Goal: Task Accomplishment & Management: Complete application form

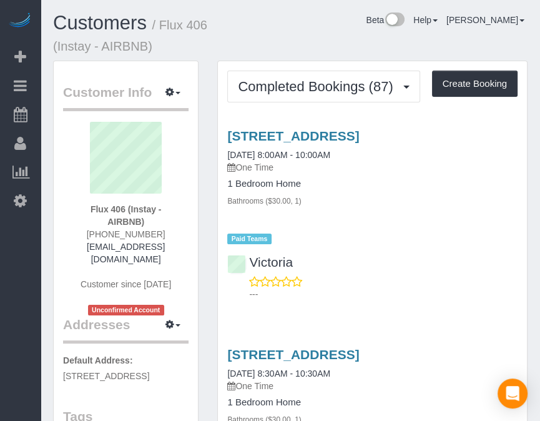
click at [17, 241] on div "Beta Add Booking Bookings Active Bookings Cancelled Bookings Quote Inquiries Do…" at bounding box center [20, 210] width 41 height 421
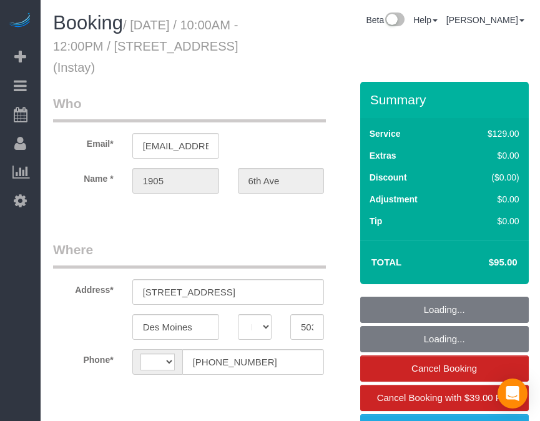
select select "IA"
select select "object:318"
select select "string:[GEOGRAPHIC_DATA]"
select select "spot1"
select select "object:729"
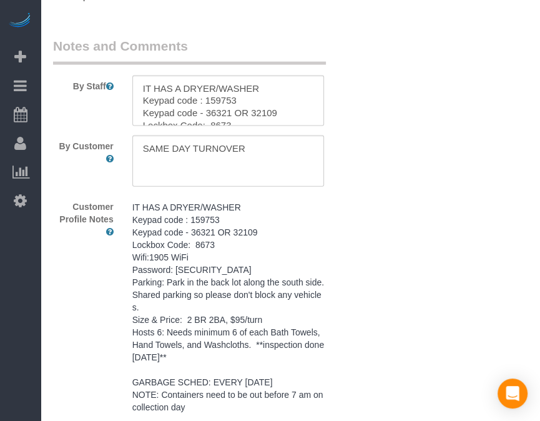
scroll to position [1532, 0]
click at [276, 160] on textarea at bounding box center [228, 160] width 192 height 51
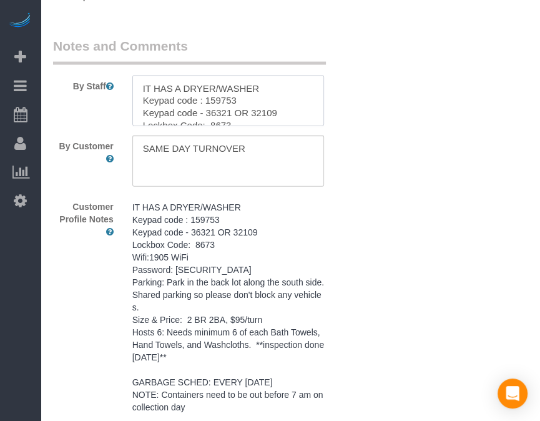
click at [137, 84] on textarea at bounding box center [228, 100] width 192 height 51
paste textarea "SAME DAY TURNOVER"
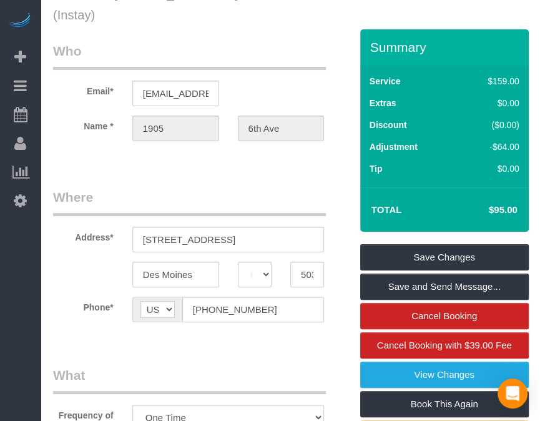
scroll to position [0, 0]
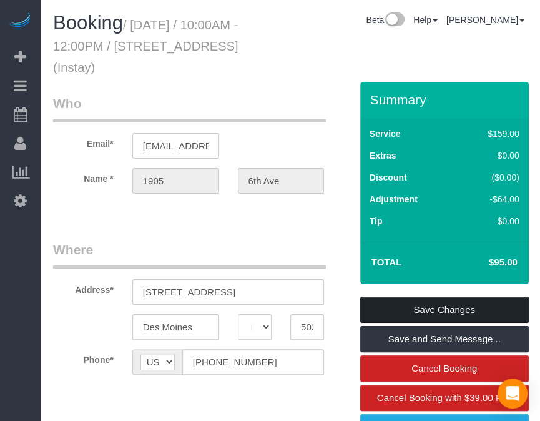
type textarea "**SAME DAY TURNOVER** IT HAS A DRYER/WASHER Keypad code : 159753 Keypad code - …"
click at [442, 303] on link "Save Changes" at bounding box center [444, 309] width 168 height 26
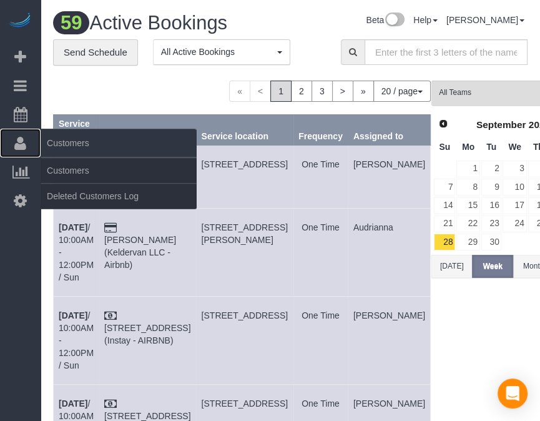
click at [26, 141] on icon at bounding box center [20, 142] width 12 height 15
click at [61, 163] on link "Customers" at bounding box center [119, 170] width 156 height 25
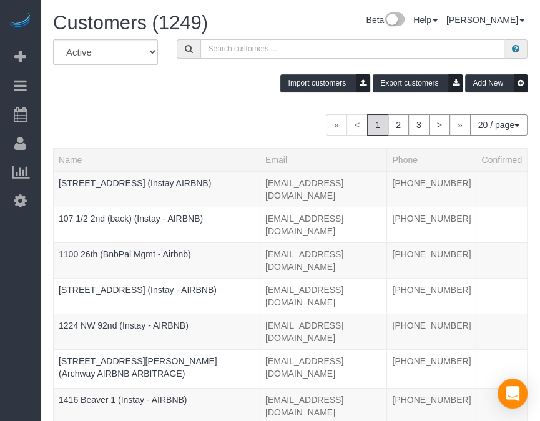
paste input "Argonne 206"
click at [324, 56] on input "text" at bounding box center [352, 48] width 304 height 19
type input "Argonne 206"
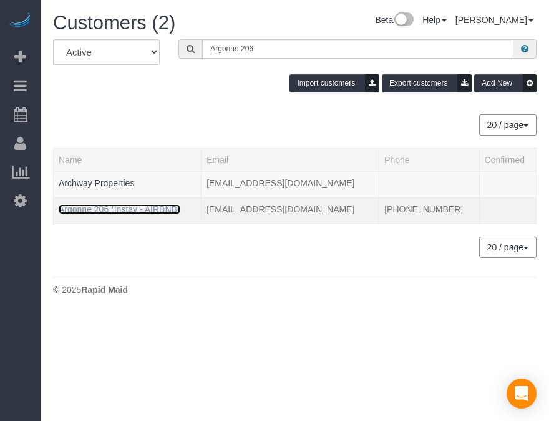
click at [119, 210] on link "Argonne 206 (Instay - AIRBNB)" at bounding box center [120, 209] width 122 height 10
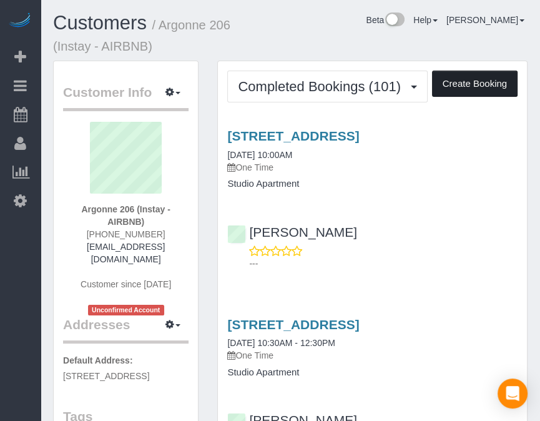
click at [458, 78] on button "Create Booking" at bounding box center [474, 84] width 85 height 26
select select "IA"
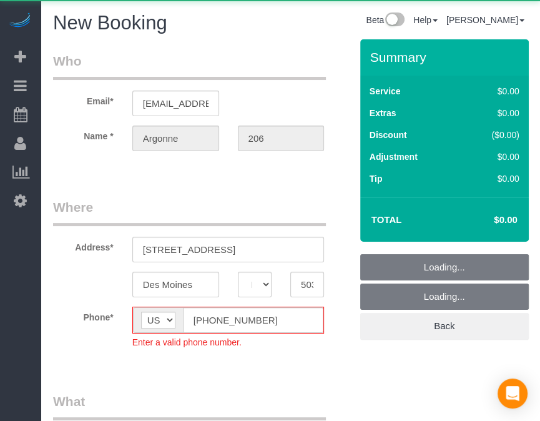
select select "object:2766"
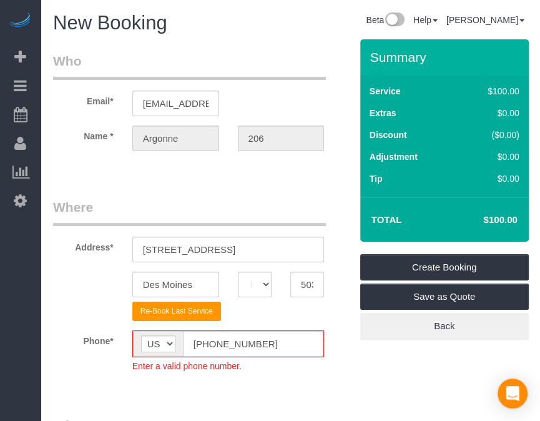
click at [207, 344] on input "[PHONE_NUMBER]" at bounding box center [253, 344] width 141 height 26
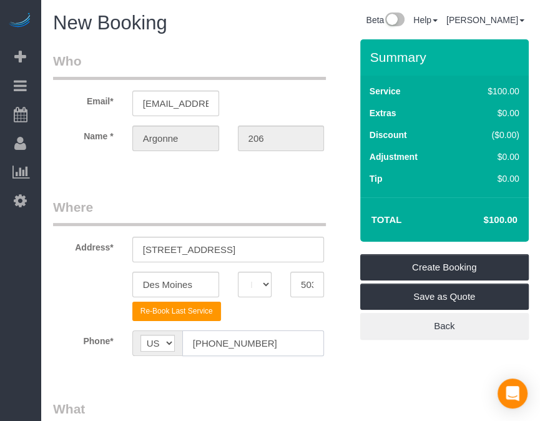
type input "[PHONE_NUMBER]"
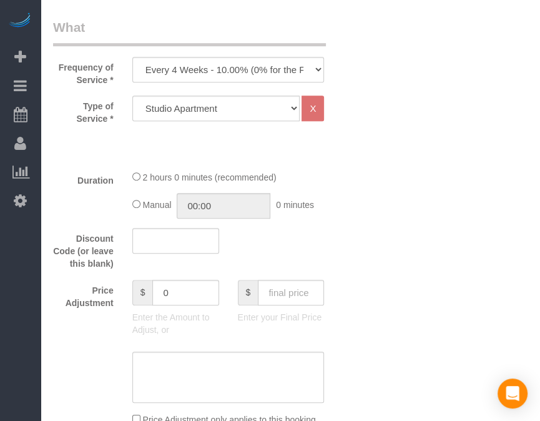
scroll to position [382, 0]
click at [288, 59] on select "Every 6 Weeks (0% for the First Booking) One Time Every 8 Weeks (0% for the Fir…" at bounding box center [228, 69] width 192 height 26
select select "object:2768"
click at [132, 56] on select "Every 6 Weeks (0% for the First Booking) One Time Every 8 Weeks (0% for the Fir…" at bounding box center [228, 69] width 192 height 26
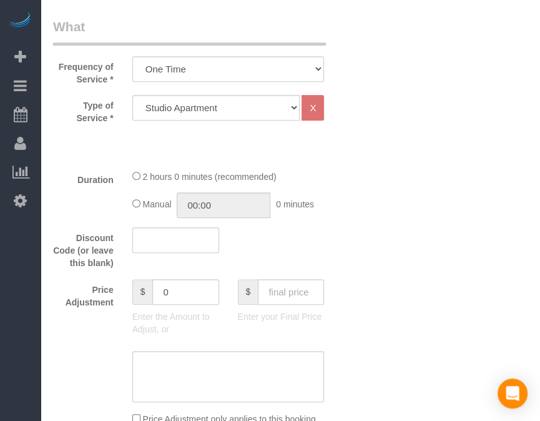
scroll to position [499, 0]
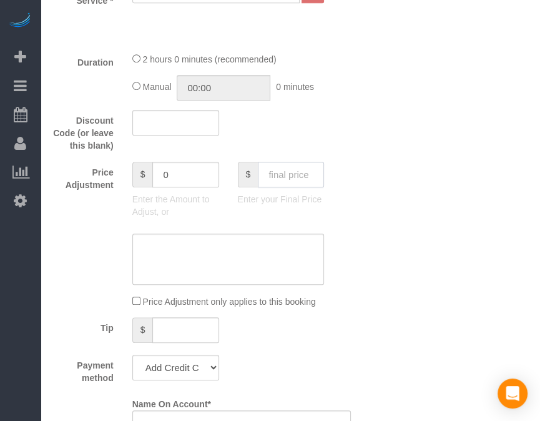
click at [296, 177] on input "text" at bounding box center [291, 175] width 66 height 26
type input "70"
type input "-30"
drag, startPoint x: 194, startPoint y: 363, endPoint x: 195, endPoint y: 327, distance: 35.6
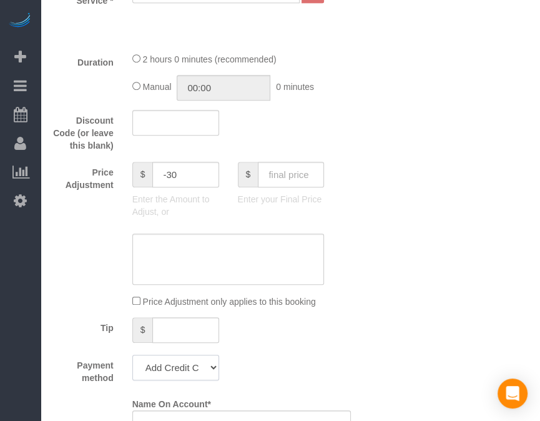
click at [195, 327] on fieldset "What Frequency of Service * Every 6 Weeks (0% for the First Booking) One Time E…" at bounding box center [202, 324] width 298 height 849
select select "string:check"
click at [132, 354] on select "Add Credit Card Cash Check Paypal" at bounding box center [175, 367] width 87 height 26
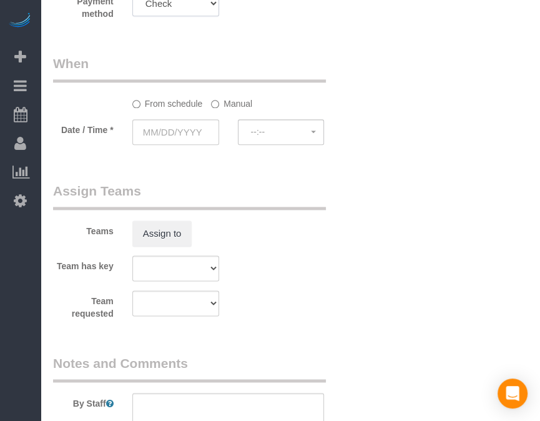
scroll to position [870, 0]
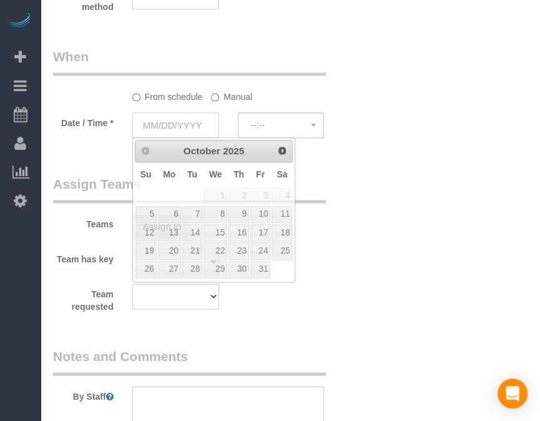
click at [177, 120] on input "text" at bounding box center [175, 125] width 87 height 26
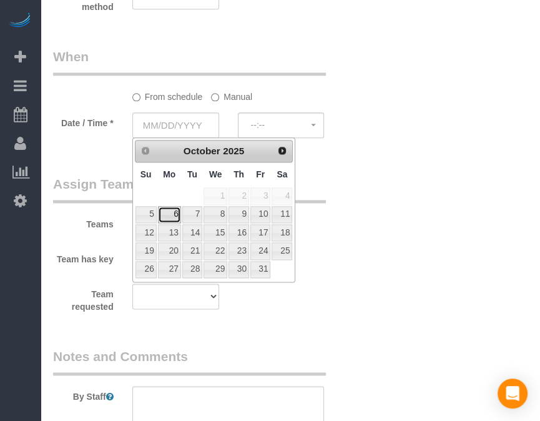
click at [179, 211] on link "6" at bounding box center [169, 214] width 23 height 17
type input "[DATE]"
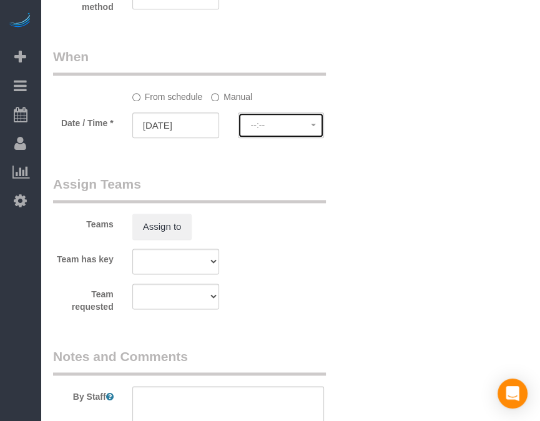
click at [247, 120] on button "--:--" at bounding box center [281, 125] width 87 height 26
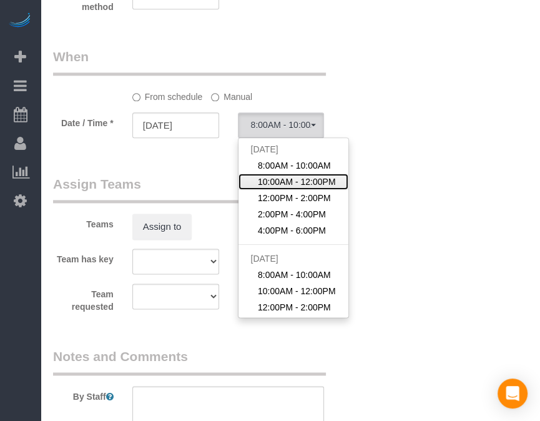
click at [263, 173] on link "10:00AM - 12:00PM" at bounding box center [293, 181] width 110 height 16
select select "spot19"
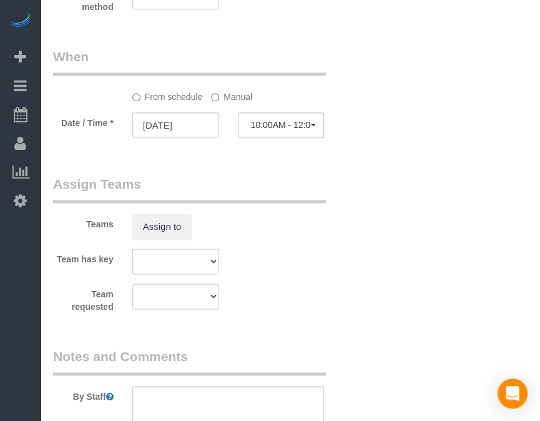
click at [230, 94] on label "Manual" at bounding box center [231, 94] width 41 height 17
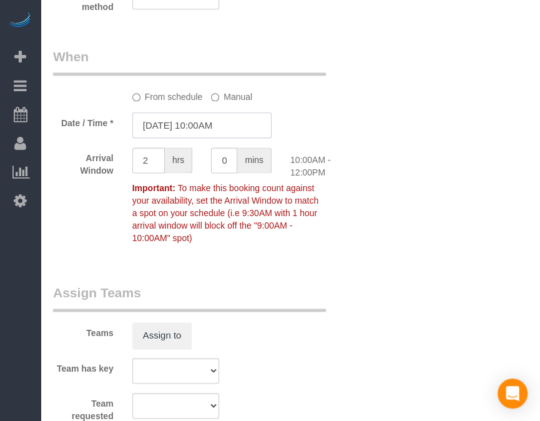
click at [217, 128] on input "[DATE] 10:00AM" at bounding box center [201, 125] width 139 height 26
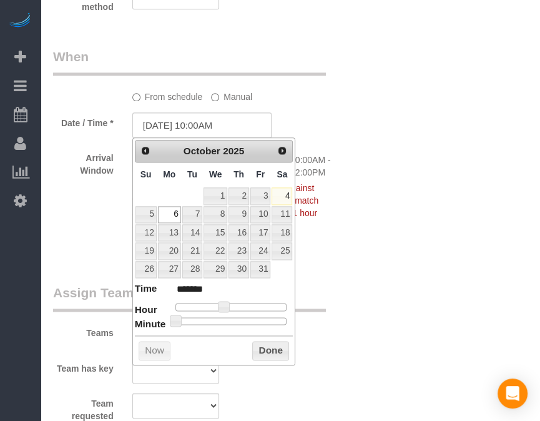
click at [230, 323] on dd at bounding box center [231, 320] width 112 height 7
type input "[DATE] 10:30AM"
type input "*******"
click at [233, 319] on div at bounding box center [231, 320] width 112 height 7
click at [266, 346] on button "Done" at bounding box center [270, 351] width 37 height 20
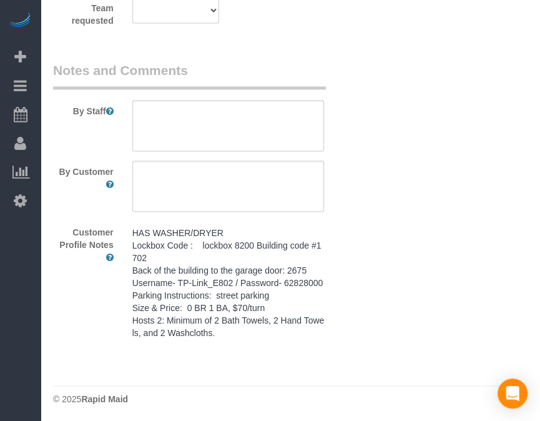
click at [293, 293] on pre "HAS WASHER/DRYER Lockbox Code : lockbox 8200 Building code #1702 Back of the bu…" at bounding box center [228, 282] width 192 height 112
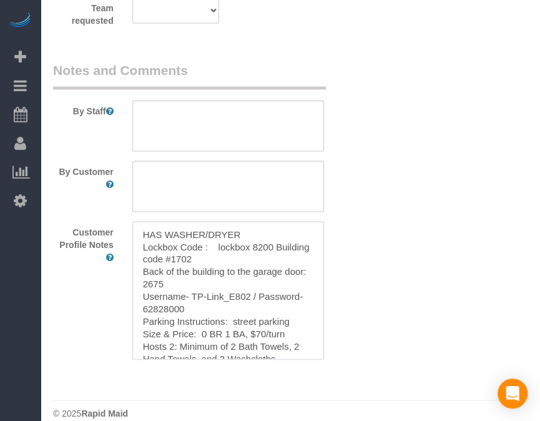
click at [293, 293] on textarea "HAS WASHER/DRYER Lockbox Code : lockbox 8200 Building code #1702 Back of the bu…" at bounding box center [228, 290] width 192 height 138
paste textarea "HAS WASHER/DRYER Lockbox Code : lockbox 8200 Building code #1702 Back of the bu…"
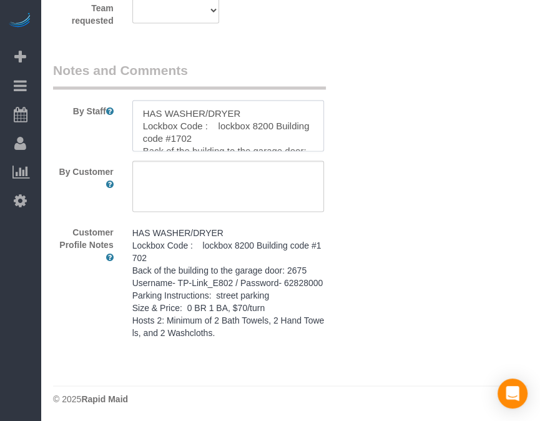
click at [285, 126] on textarea at bounding box center [228, 125] width 192 height 51
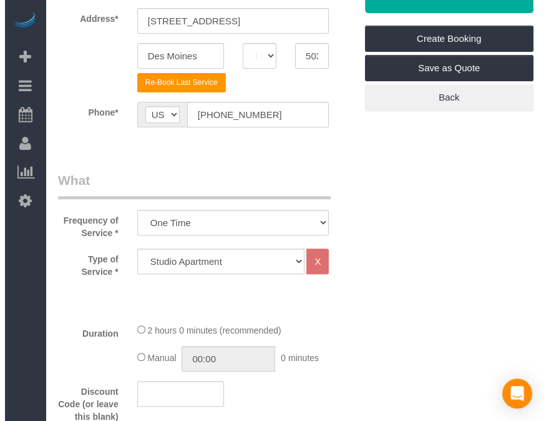
scroll to position [0, 0]
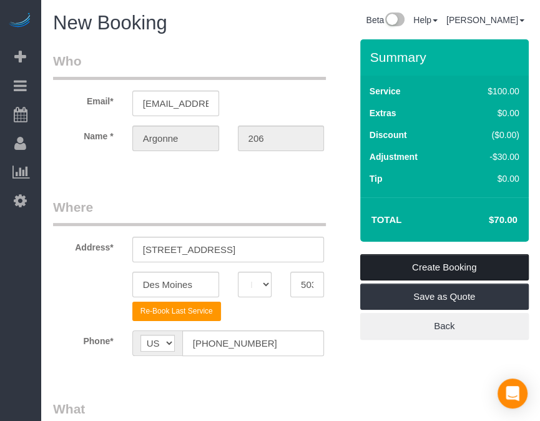
type textarea "HAS WASHER/DRYER Lockbox Code : lockbox 8200 Building code #1702 Back of the bu…"
click at [437, 260] on link "Create Booking" at bounding box center [444, 267] width 168 height 26
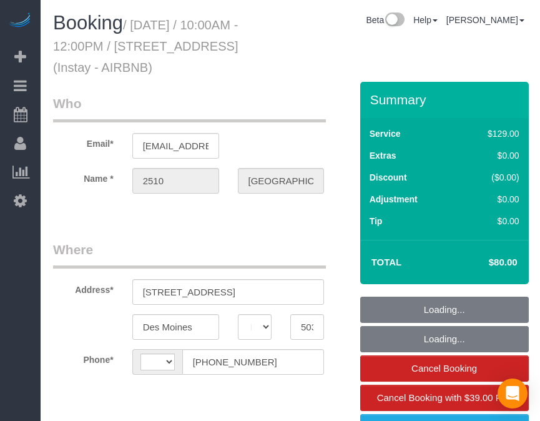
select select "IA"
select select "string:[GEOGRAPHIC_DATA]"
select select "object:565"
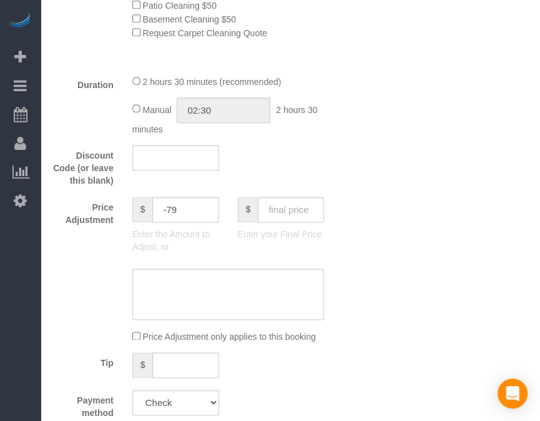
select select "spot1"
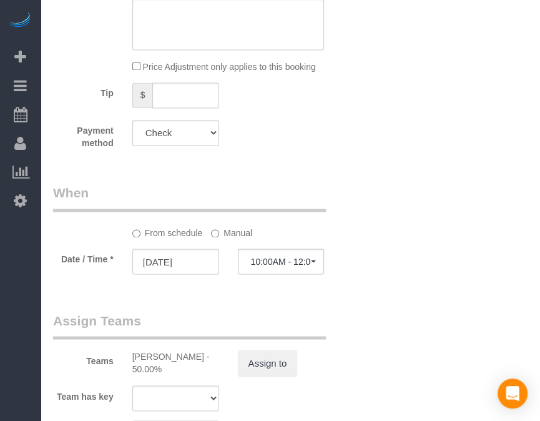
select select "object:748"
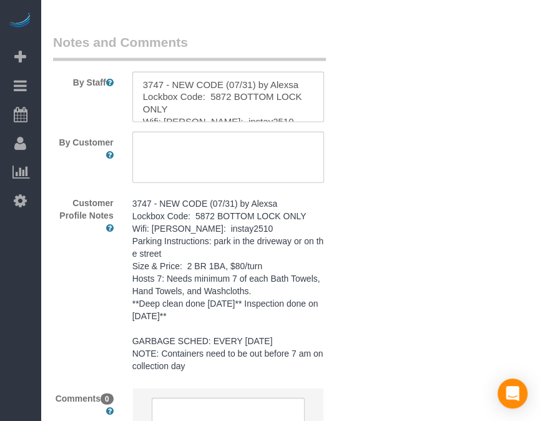
scroll to position [1570, 0]
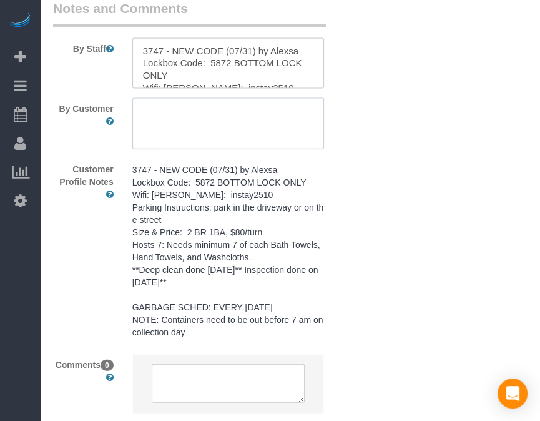
click at [259, 138] on textarea at bounding box center [228, 123] width 192 height 51
paste textarea "SAME DAY TURNOVER"
type textarea "SAME DAY TURNOVER"
click at [143, 37] on div "By Staff" at bounding box center [202, 44] width 316 height 90
click at [140, 51] on textarea at bounding box center [228, 63] width 192 height 51
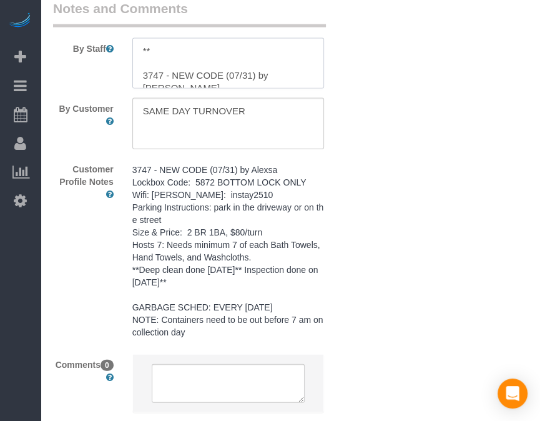
paste textarea "SAME DAY TURNOVER"
type textarea "**SAME DAY TURNOVER** 3747 - NEW CODE (07/31) by Alexsa Lockbox Code: 5872 BOTT…"
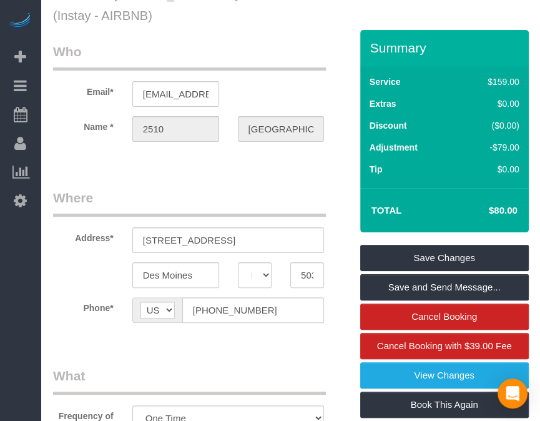
scroll to position [0, 0]
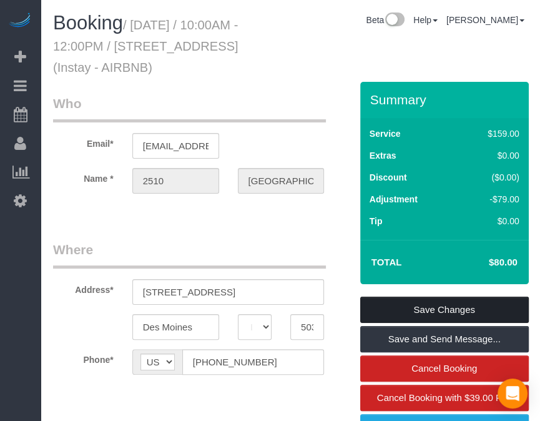
click at [426, 298] on link "Save Changes" at bounding box center [444, 309] width 168 height 26
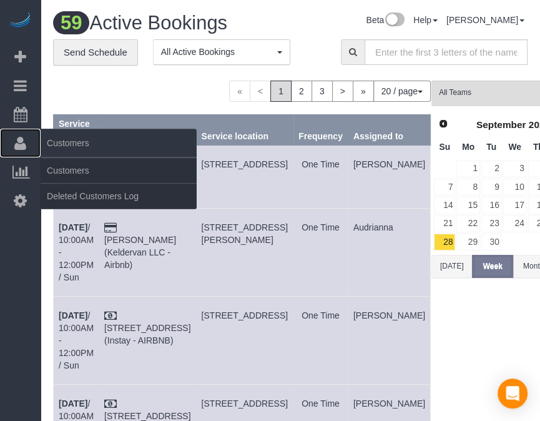
click at [12, 134] on link "Customers" at bounding box center [20, 143] width 41 height 29
click at [23, 148] on icon at bounding box center [20, 142] width 12 height 15
click at [72, 166] on link "Customers" at bounding box center [119, 170] width 156 height 25
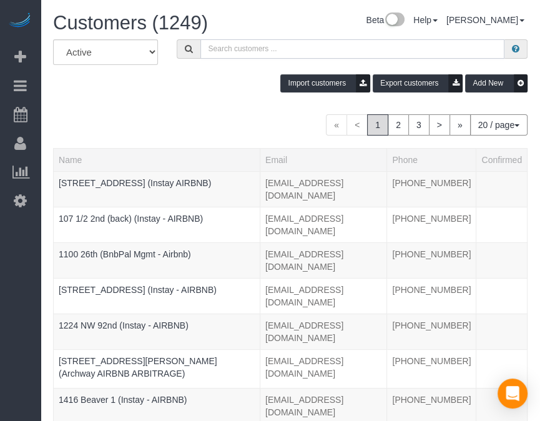
click at [301, 56] on input "text" at bounding box center [352, 48] width 304 height 19
paste input "1548 31st"
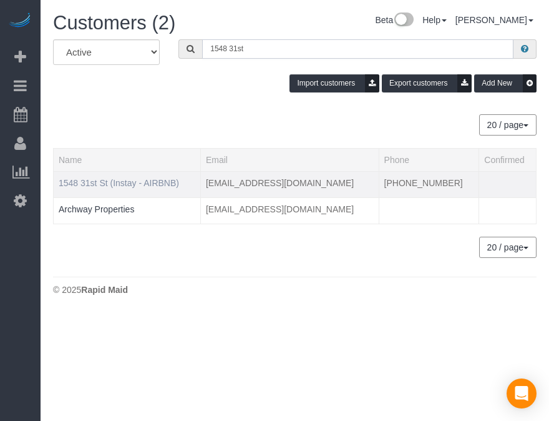
type input "1548 31st"
click at [145, 185] on link "1548 31st St (Instay - AIRBNB)" at bounding box center [119, 183] width 120 height 10
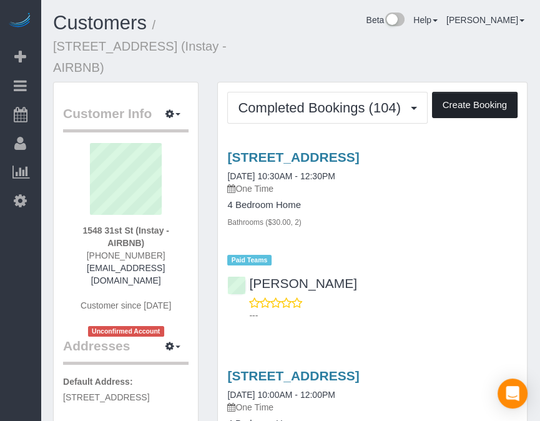
click at [462, 92] on button "Create Booking" at bounding box center [474, 105] width 85 height 26
select select "IA"
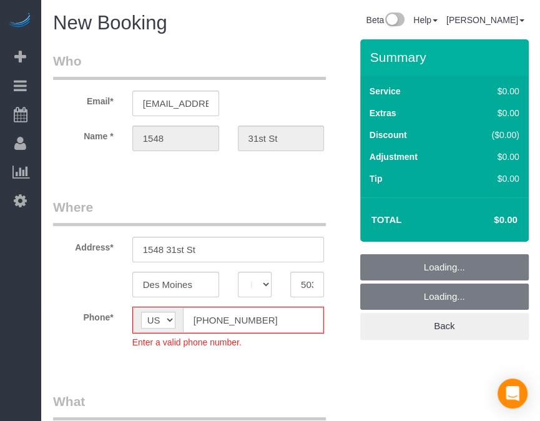
select select "object:2798"
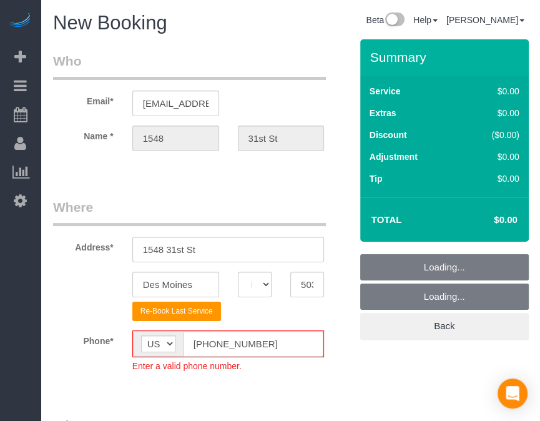
click at [208, 323] on fieldset "Where Address* 1548 31st St Des Moines AK AL AR AZ CA CO CT DC DE FL GA HI IA I…" at bounding box center [202, 294] width 298 height 193
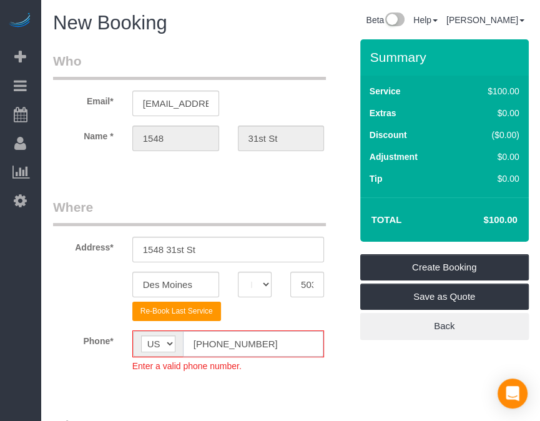
click at [209, 340] on input "[PHONE_NUMBER]" at bounding box center [253, 344] width 141 height 26
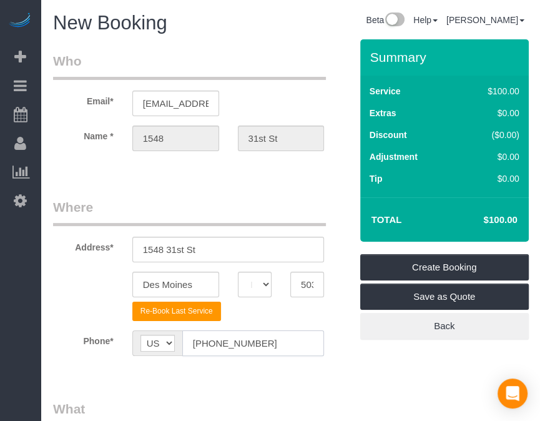
type input "[PHONE_NUMBER]"
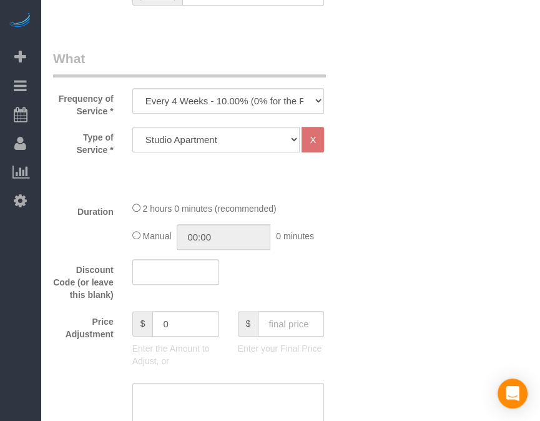
scroll to position [346, 0]
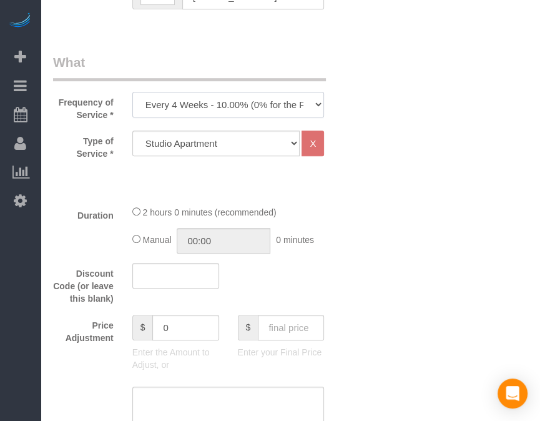
click at [277, 96] on select "Every 6 Weeks (0% for the First Booking) One Time Every 8 Weeks (0% for the Fir…" at bounding box center [228, 105] width 192 height 26
select select "object:2800"
click at [132, 92] on select "Every 6 Weeks (0% for the First Booking) One Time Every 8 Weeks (0% for the Fir…" at bounding box center [228, 105] width 192 height 26
click at [232, 148] on select "Studio Apartment 1 Bedroom Home 2 Bedroom Home 3 Bedroom Home 4 Bedroom Home 5 …" at bounding box center [216, 143] width 168 height 26
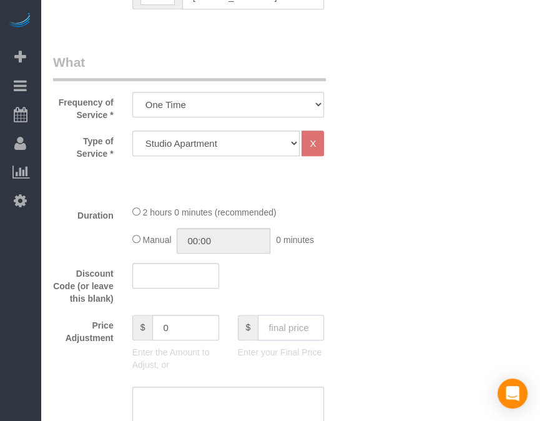
drag, startPoint x: 396, startPoint y: 155, endPoint x: 290, endPoint y: 329, distance: 204.4
click at [290, 329] on input "text" at bounding box center [291, 327] width 66 height 26
type input "115"
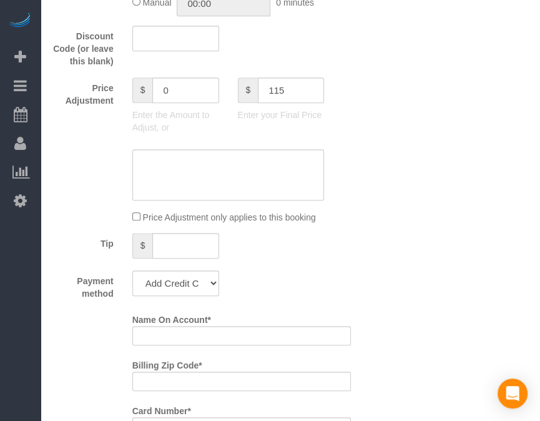
scroll to position [646, 0]
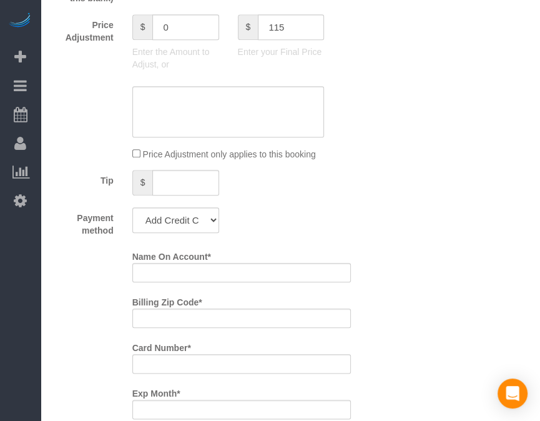
type input "15"
click at [200, 220] on select "Add Credit Card Cash Check Paypal" at bounding box center [175, 220] width 87 height 26
select select "string:check"
click at [132, 207] on select "Add Credit Card Cash Check Paypal" at bounding box center [175, 220] width 87 height 26
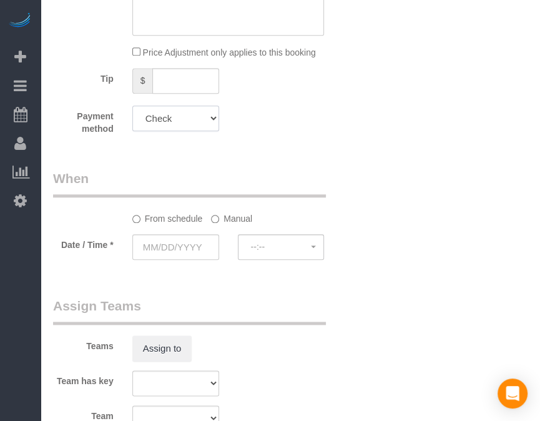
scroll to position [749, 0]
click at [183, 254] on input "text" at bounding box center [175, 246] width 87 height 26
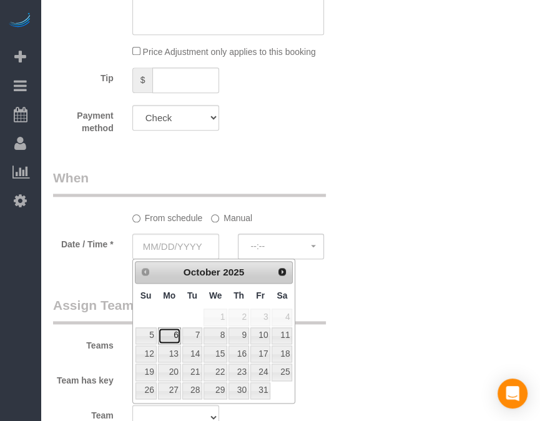
click at [173, 338] on link "6" at bounding box center [169, 335] width 23 height 17
type input "[DATE]"
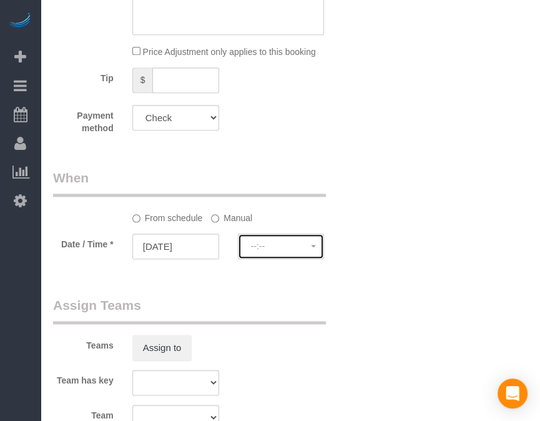
click at [263, 238] on button "--:--" at bounding box center [281, 246] width 87 height 26
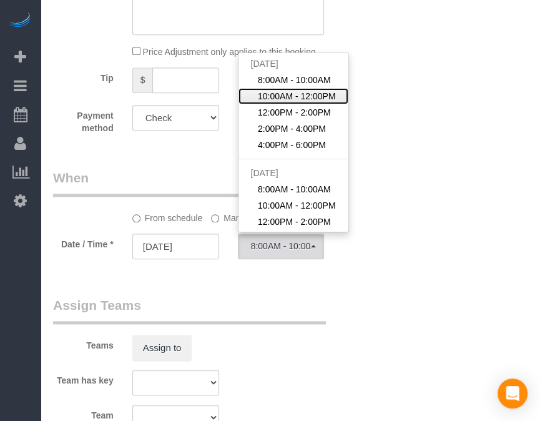
click at [317, 99] on span "10:00AM - 12:00PM" at bounding box center [297, 96] width 78 height 12
select select "spot19"
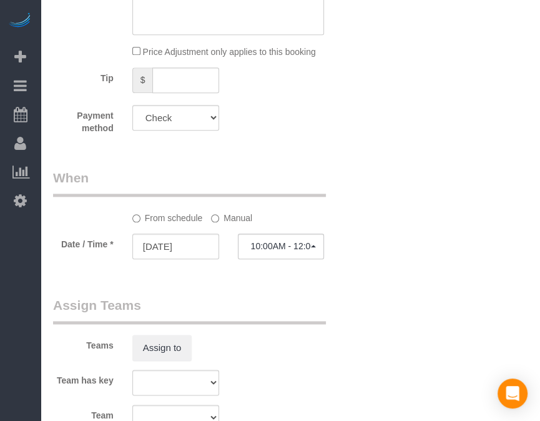
click at [234, 215] on label "Manual" at bounding box center [231, 215] width 41 height 17
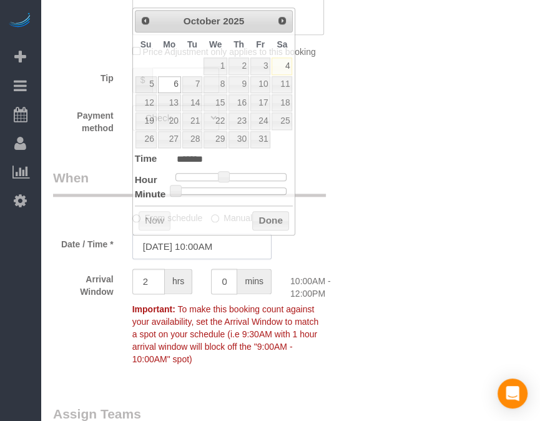
click at [212, 245] on input "[DATE] 10:00AM" at bounding box center [201, 246] width 139 height 26
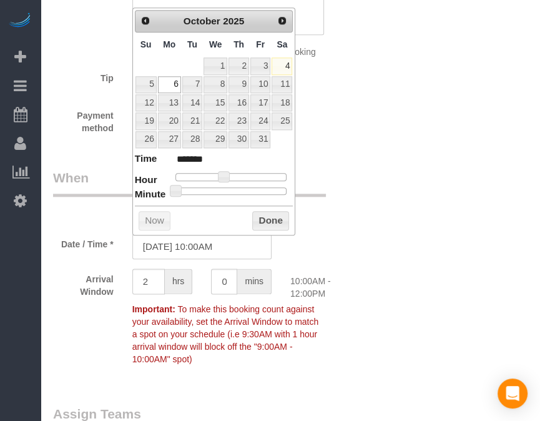
type input "[DATE] 10:30AM"
type input "*******"
type input "10/06/2025 10:35AM"
type input "*******"
type input "10/06/2025 10:40AM"
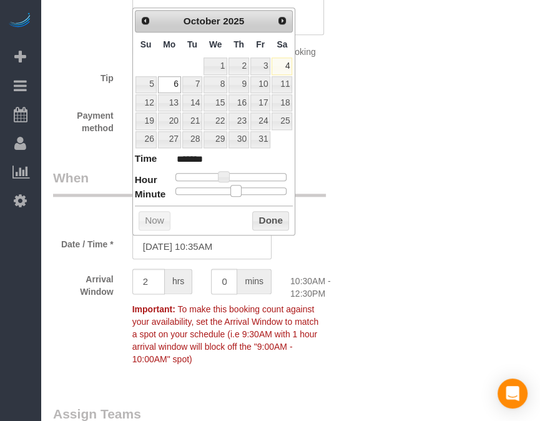
type input "*******"
drag, startPoint x: 233, startPoint y: 189, endPoint x: 260, endPoint y: 213, distance: 35.8
click at [260, 213] on div "Prev Next October 2025 Su Mo Tu We Th Fr Sa 1 2 3 4 5 6 7 8 9 10 11 12 13 14 15…" at bounding box center [213, 120] width 163 height 227
click at [260, 213] on button "Done" at bounding box center [270, 221] width 37 height 20
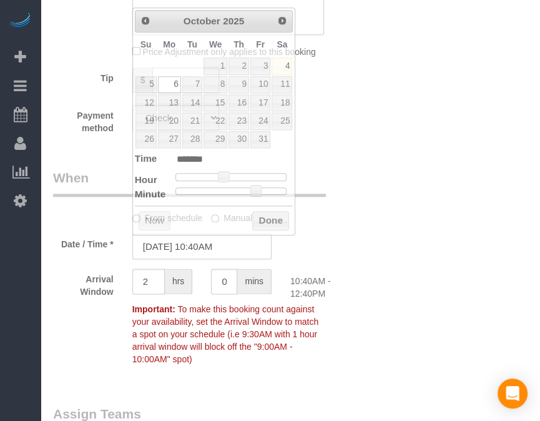
click at [221, 248] on input "10/06/2025 10:40AM" at bounding box center [201, 246] width 139 height 26
click at [387, 238] on div "Who Email* archway15@fake.com Name * 1548 31st St Where Address* 1548 31st St D…" at bounding box center [290, 211] width 474 height 1841
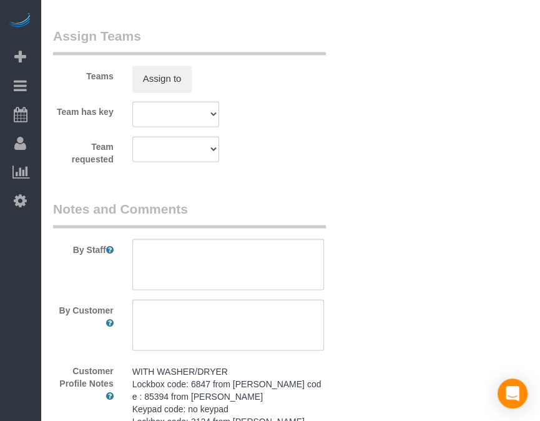
scroll to position [1140, 0]
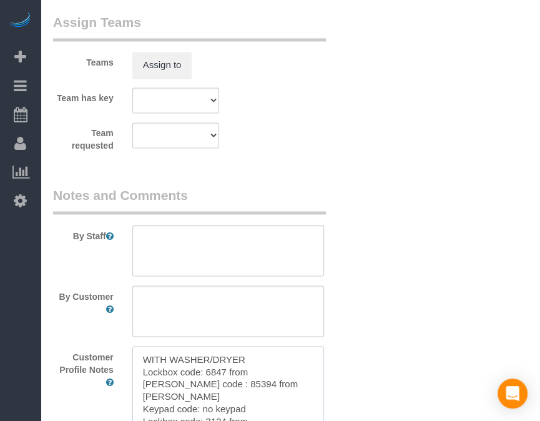
click at [238, 396] on textarea "WITH WASHER/DRYER Lockbox code: 6847 from Tonya Keypad code : 85394 from Tonya …" at bounding box center [228, 415] width 192 height 138
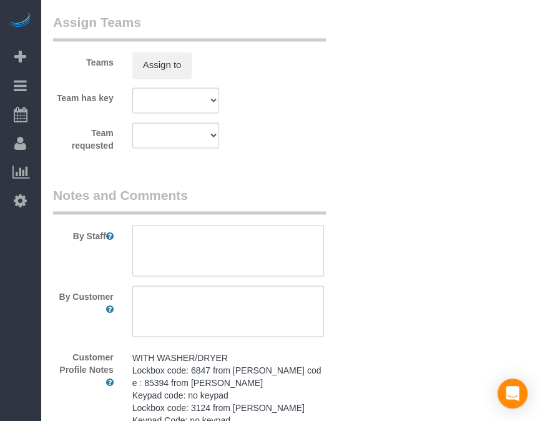
click at [276, 250] on textarea at bounding box center [228, 250] width 192 height 51
paste textarea "WITH WASHER/DRYER Lockbox code: 6847 from Tonya Keypad code : 85394 from Tonya …"
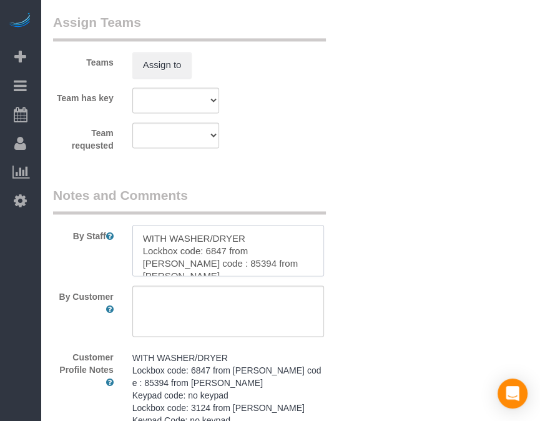
scroll to position [328, 0]
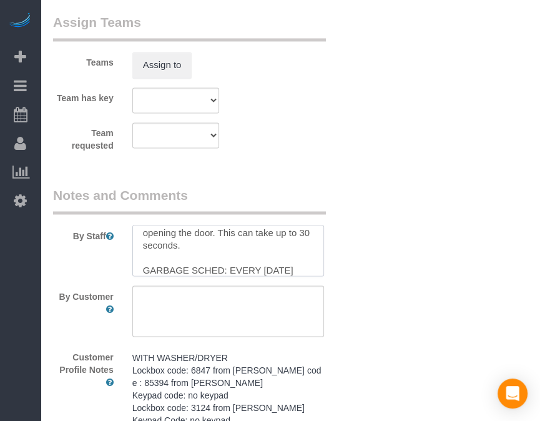
type textarea "WITH WASHER/DRYER Lockbox code: 6847 from Tonya Keypad code : 85394 from Tonya …"
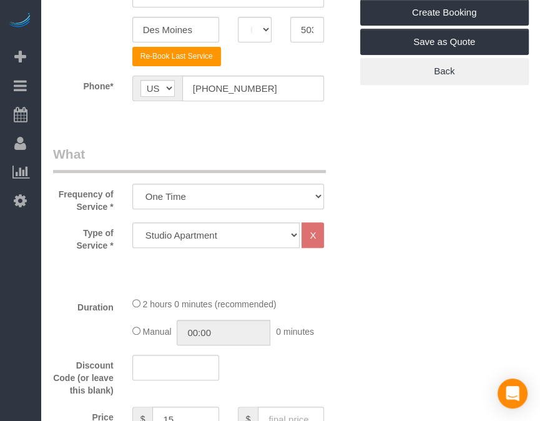
scroll to position [0, 0]
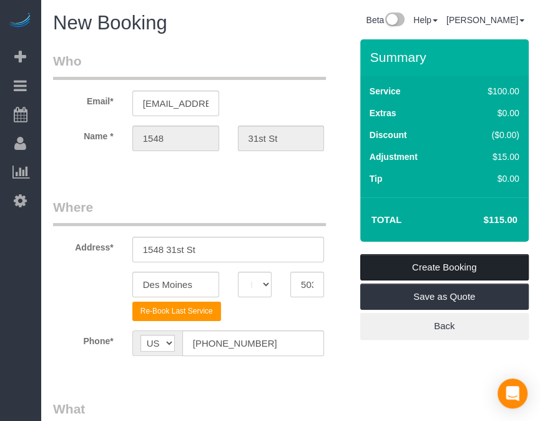
click at [447, 258] on link "Create Booking" at bounding box center [444, 267] width 168 height 26
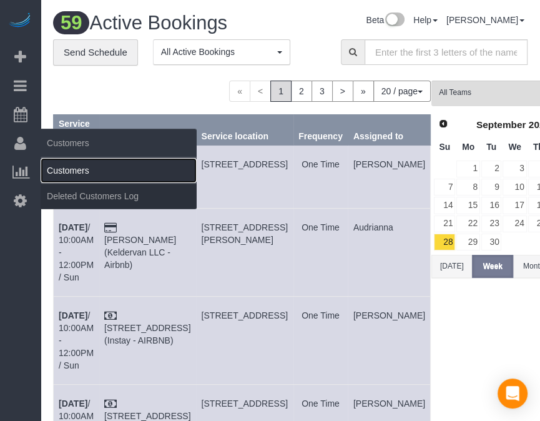
click at [69, 167] on link "Customers" at bounding box center [119, 170] width 156 height 25
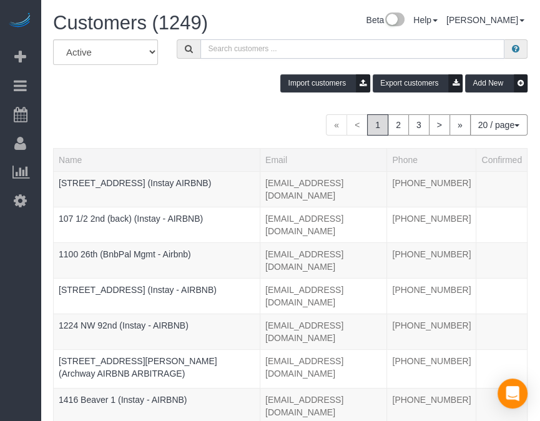
click at [316, 41] on input "text" at bounding box center [352, 48] width 304 height 19
paste input "College Hill 208"
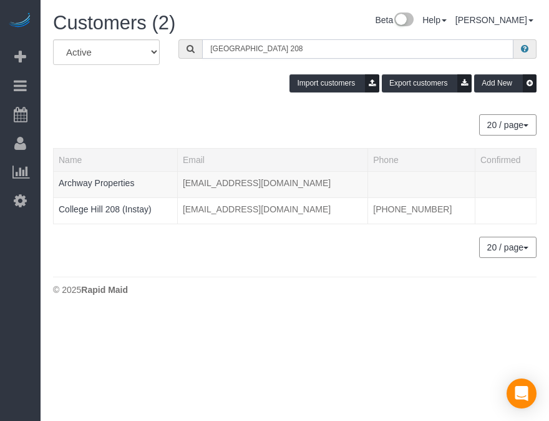
type input "College Hill 208"
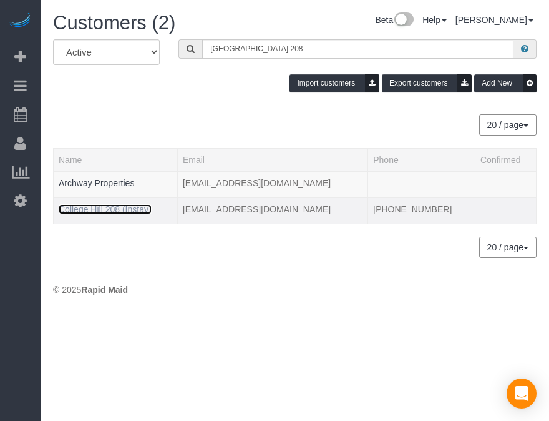
click at [136, 210] on link "College Hill 208 (Instay)" at bounding box center [105, 209] width 93 height 10
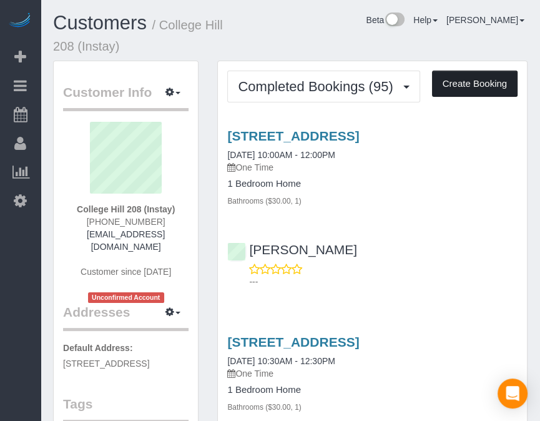
click at [468, 82] on button "Create Booking" at bounding box center [474, 84] width 85 height 26
select select "IA"
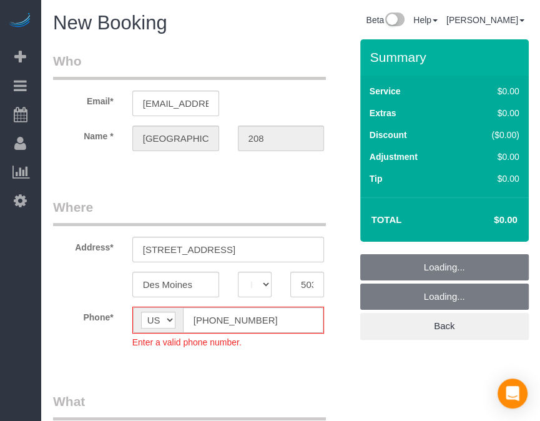
select select "object:5011"
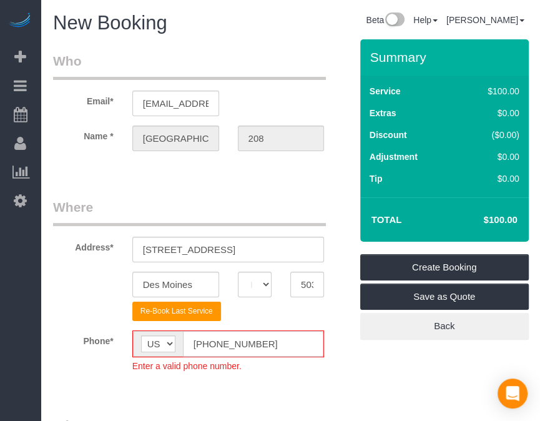
click at [205, 343] on input "[PHONE_NUMBER]" at bounding box center [253, 344] width 141 height 26
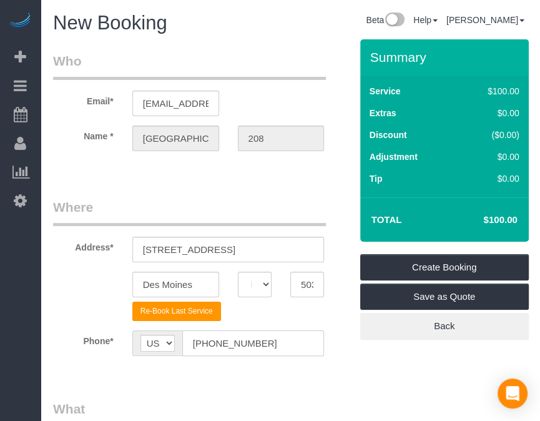
type input "[PHONE_NUMBER]"
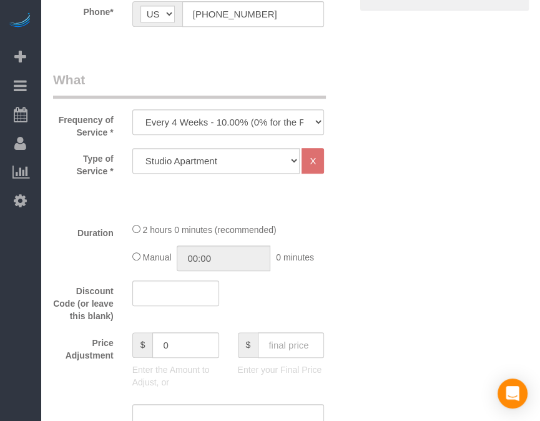
scroll to position [329, 0]
click at [281, 122] on select "Every 6 Weeks (0% for the First Booking) One Time Every 8 Weeks (0% for the Fir…" at bounding box center [228, 122] width 192 height 26
select select "object:5013"
click at [132, 109] on select "Every 6 Weeks (0% for the First Booking) One Time Every 8 Weeks (0% for the Fir…" at bounding box center [228, 122] width 192 height 26
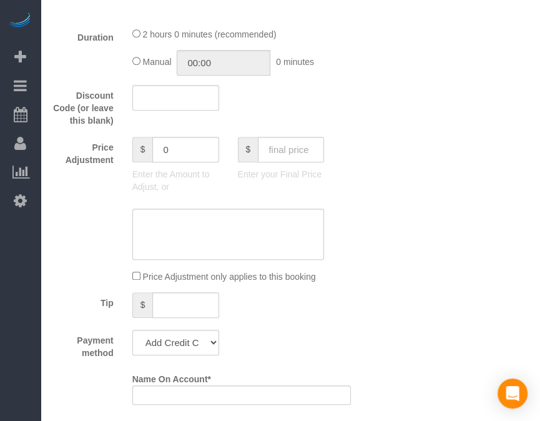
scroll to position [527, 0]
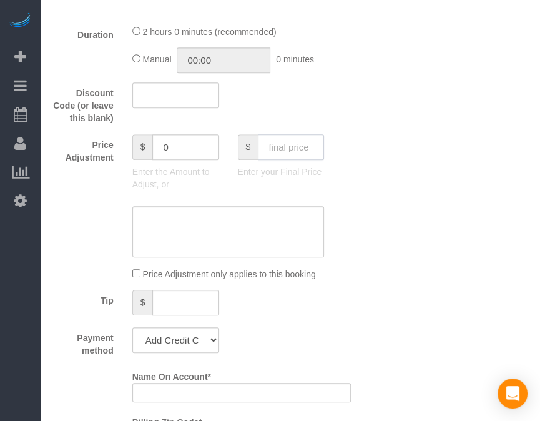
click at [308, 143] on input "text" at bounding box center [291, 147] width 66 height 26
type input "70"
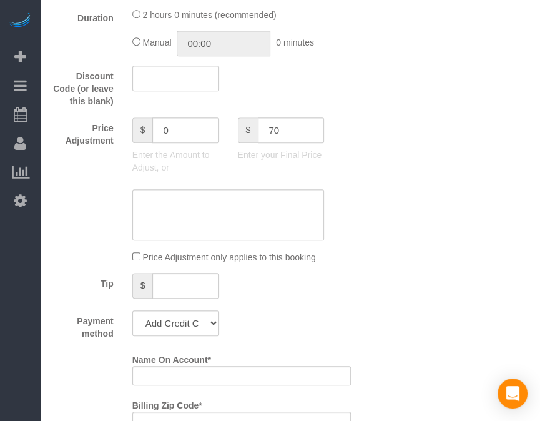
type input "-30"
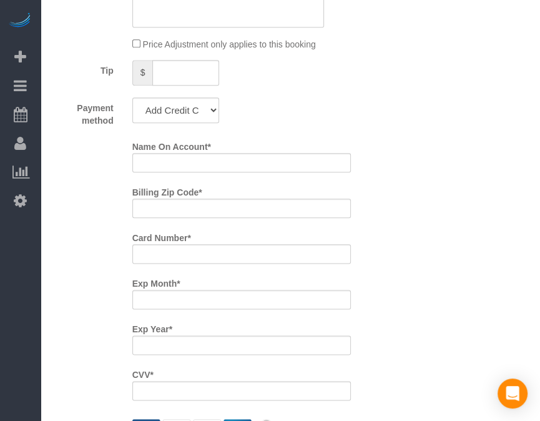
scroll to position [757, 0]
click at [197, 114] on select "Add Credit Card Cash Check Paypal" at bounding box center [175, 109] width 87 height 26
click at [132, 96] on select "Add Credit Card Cash Check Paypal" at bounding box center [175, 109] width 87 height 26
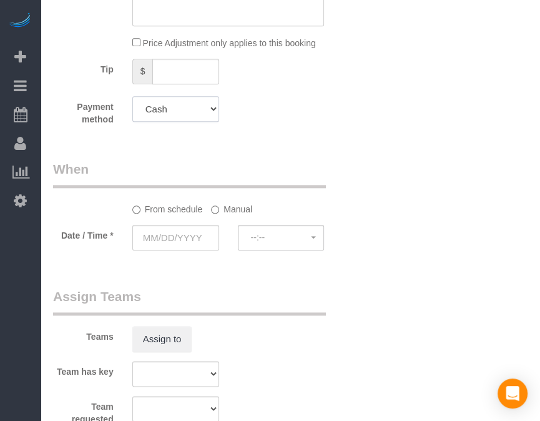
drag, startPoint x: 196, startPoint y: 106, endPoint x: 183, endPoint y: 158, distance: 53.4
click at [183, 158] on div "Who Email* archway35@fake.com Name * College Hill 208 Where Address* 6th Avenue…" at bounding box center [202, 55] width 316 height 1546
select select "string:check"
click at [132, 96] on select "Add Credit Card Cash Check Paypal" at bounding box center [175, 109] width 87 height 26
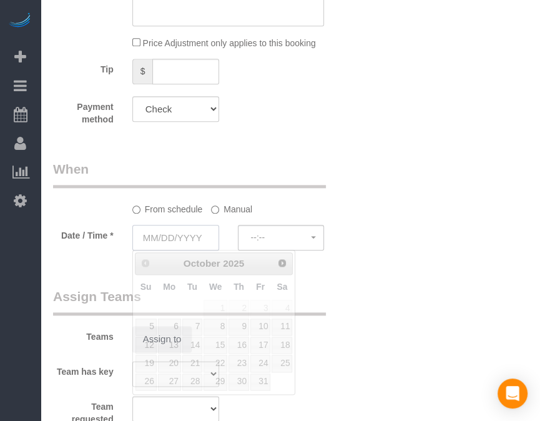
click at [172, 230] on input "text" at bounding box center [175, 238] width 87 height 26
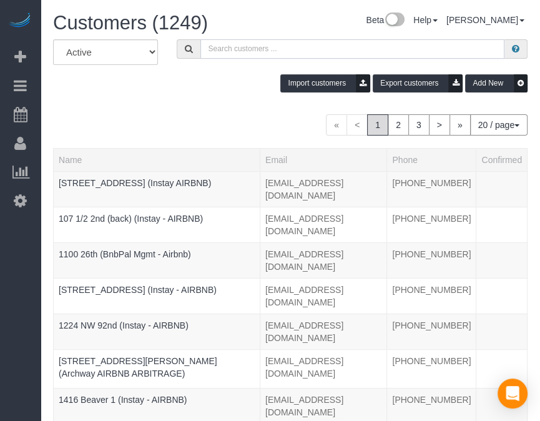
paste input "Argonne 206"
click at [271, 47] on input "text" at bounding box center [352, 48] width 304 height 19
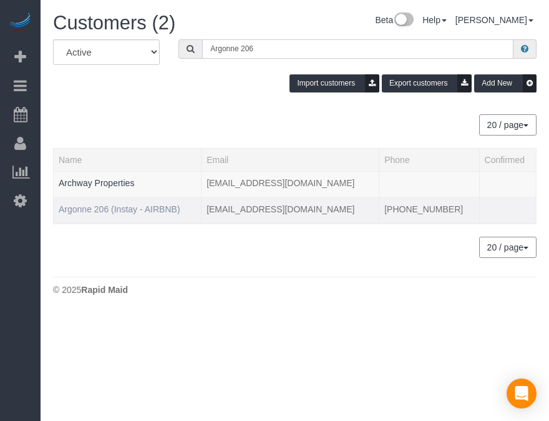
type input "Argonne 206"
click at [143, 204] on link "Argonne 206 (Instay - AIRBNB)" at bounding box center [120, 209] width 122 height 10
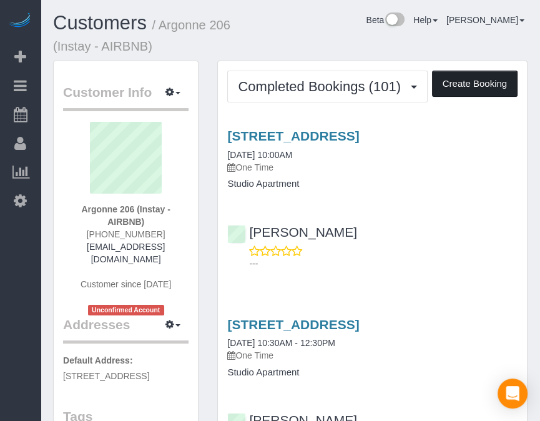
click at [456, 82] on button "Create Booking" at bounding box center [474, 84] width 85 height 26
select select "IA"
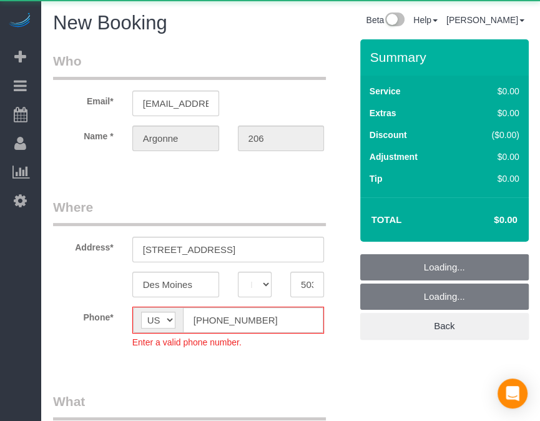
select select "object:6540"
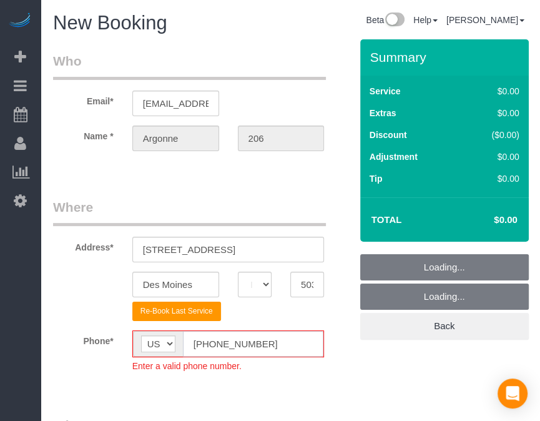
click at [205, 340] on input "[PHONE_NUMBER]" at bounding box center [253, 344] width 141 height 26
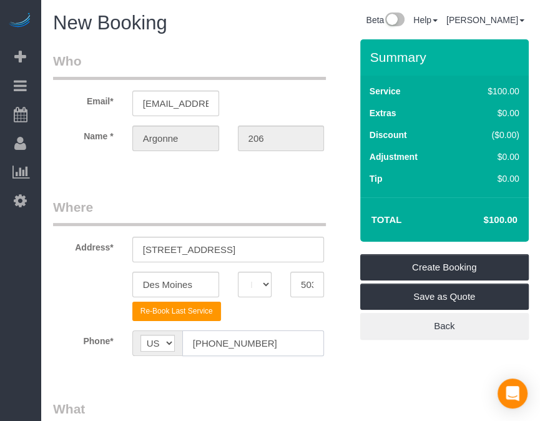
type input "[PHONE_NUMBER]"
click at [329, 371] on fieldset "Where Address* 1729 Grand Ave Des Moines AK AL AR AZ CA CO CT DC DE FL GA HI IA…" at bounding box center [202, 286] width 298 height 177
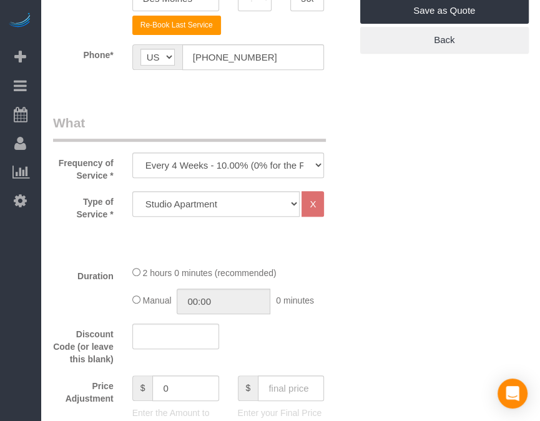
scroll to position [287, 0]
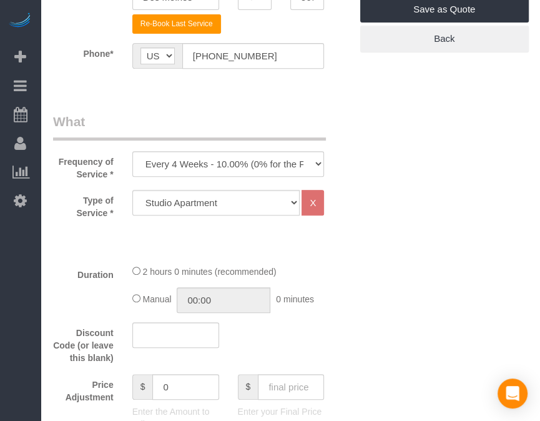
click at [284, 175] on div "Frequency of Service * Every 6 Weeks (0% for the First Booking) One Time Every …" at bounding box center [202, 146] width 316 height 68
click at [282, 168] on select "Every 6 Weeks (0% for the First Booking) One Time Every 8 Weeks (0% for the Fir…" at bounding box center [228, 164] width 192 height 26
select select "object:6542"
click at [132, 151] on select "Every 6 Weeks (0% for the First Booking) One Time Every 8 Weeks (0% for the Fir…" at bounding box center [228, 164] width 192 height 26
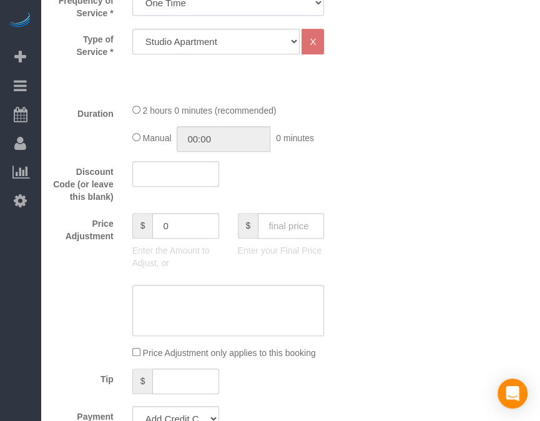
scroll to position [479, 0]
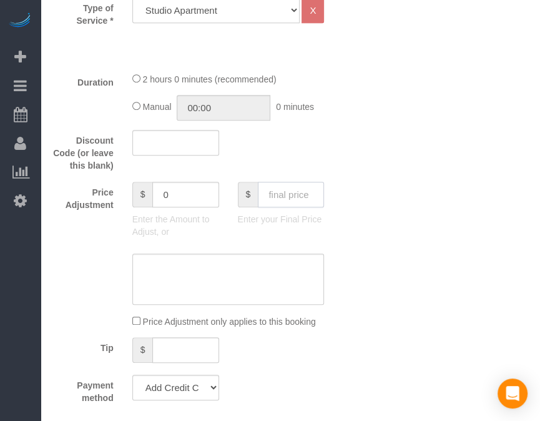
click at [304, 194] on input "text" at bounding box center [291, 195] width 66 height 26
type input "70"
type input "-30"
click at [199, 378] on select "Add Credit Card Cash Check Paypal" at bounding box center [175, 387] width 87 height 26
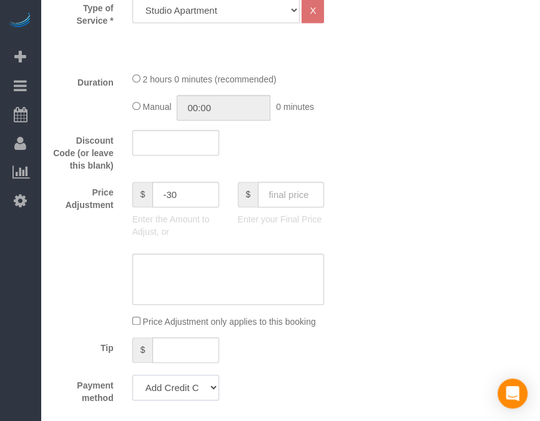
select select "string:check"
click at [132, 374] on select "Add Credit Card Cash Check Paypal" at bounding box center [175, 387] width 87 height 26
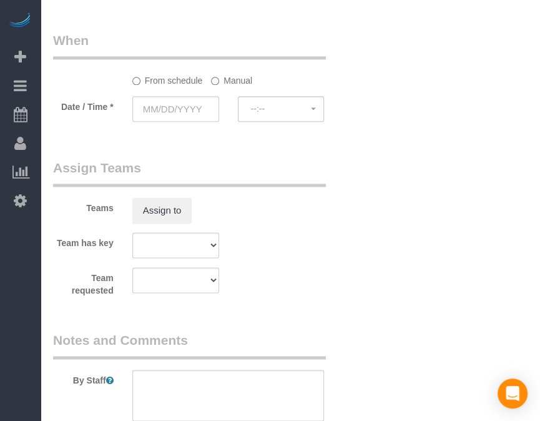
scroll to position [886, 0]
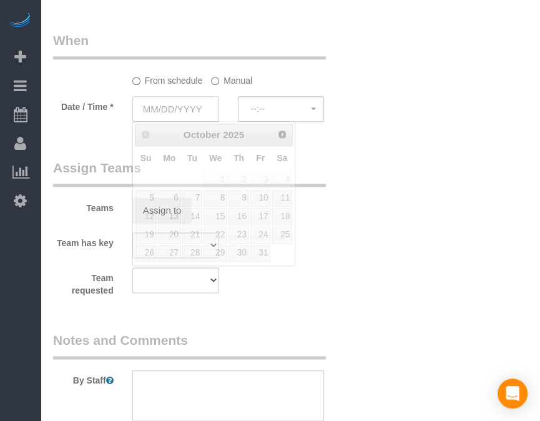
click at [190, 110] on input "text" at bounding box center [175, 109] width 87 height 26
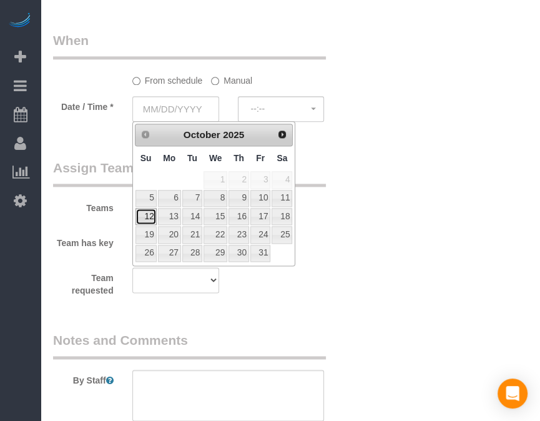
click at [147, 214] on link "12" at bounding box center [145, 216] width 21 height 17
type input "10/12/2025"
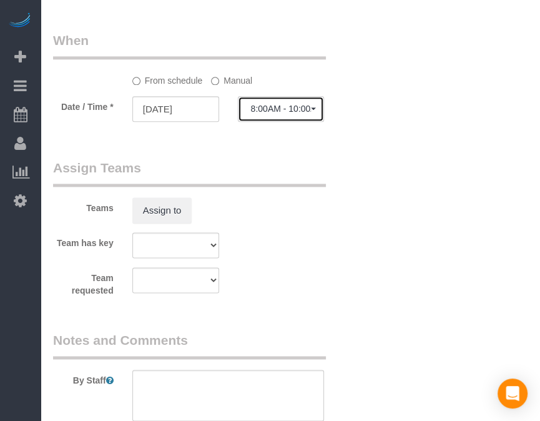
drag, startPoint x: 247, startPoint y: 119, endPoint x: 267, endPoint y: 110, distance: 21.8
click at [267, 110] on button "8:00AM - 10:00AM" at bounding box center [281, 109] width 87 height 26
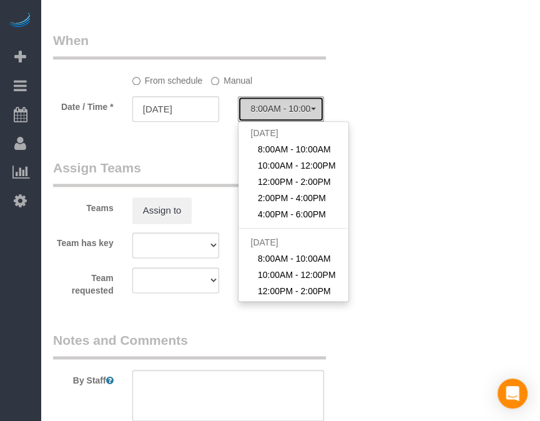
click at [267, 110] on span "8:00AM - 10:00AM" at bounding box center [281, 109] width 61 height 10
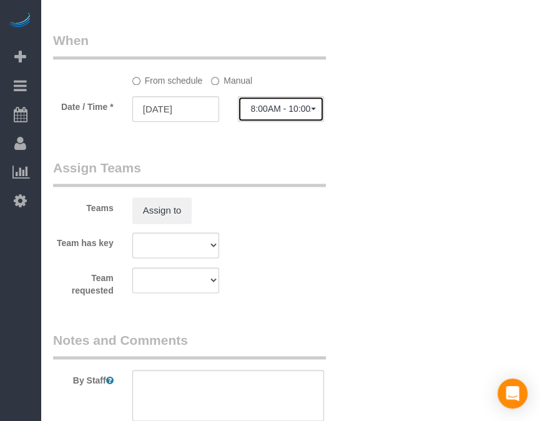
click at [280, 120] on button "8:00AM - 10:00AM" at bounding box center [281, 109] width 87 height 26
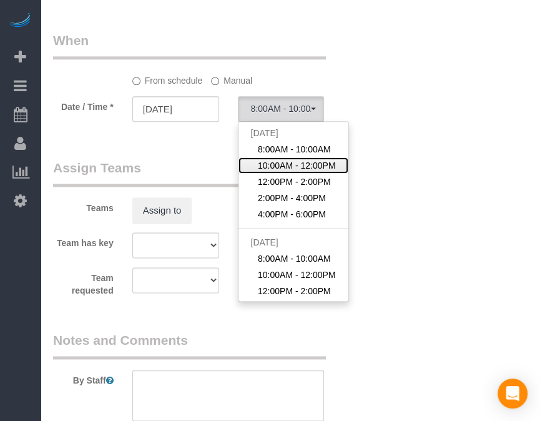
click at [275, 167] on span "10:00AM - 12:00PM" at bounding box center [297, 165] width 78 height 12
select select "spot44"
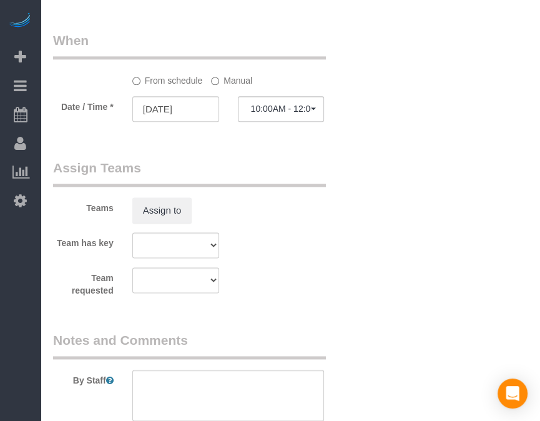
click at [236, 81] on label "Manual" at bounding box center [231, 78] width 41 height 17
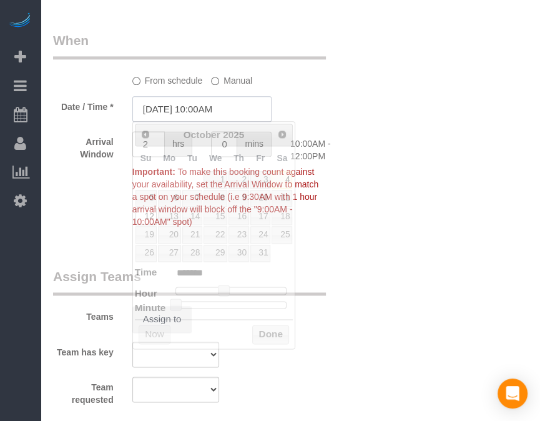
click at [208, 113] on input "10/12/2025 10:00AM" at bounding box center [201, 109] width 139 height 26
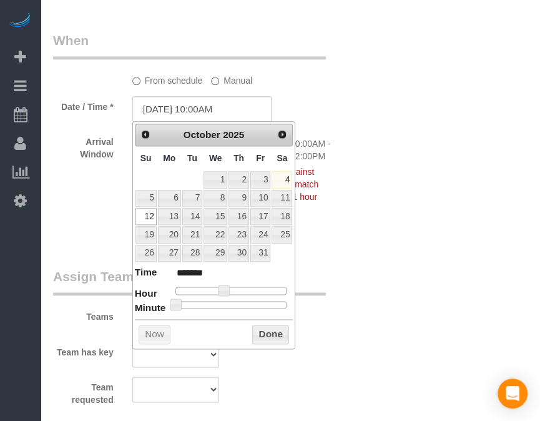
click at [235, 309] on div "Prev Next October 2025 Su Mo Tu We Th Fr Sa 1 2 3 4 5 6 7 8 9 10 11 12 13 14 15…" at bounding box center [213, 234] width 163 height 227
type input "10/12/2025 10:30AM"
type input "*******"
click at [235, 304] on div at bounding box center [231, 304] width 112 height 7
click at [257, 328] on button "Done" at bounding box center [270, 334] width 37 height 20
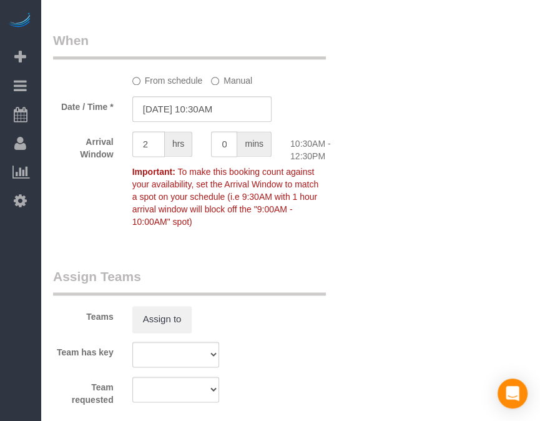
scroll to position [1265, 0]
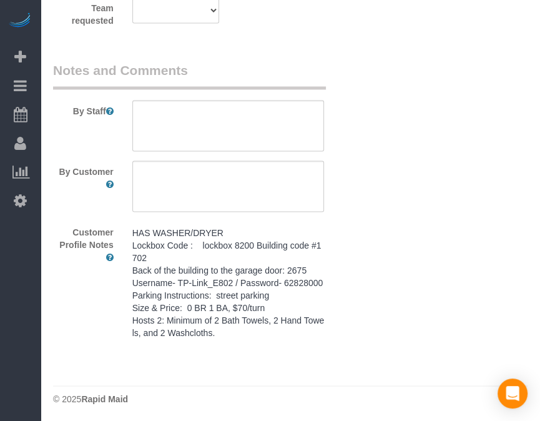
click at [265, 295] on pre "HAS WASHER/DRYER Lockbox Code : lockbox 8200 Building code #1702 Back of the bu…" at bounding box center [228, 282] width 192 height 112
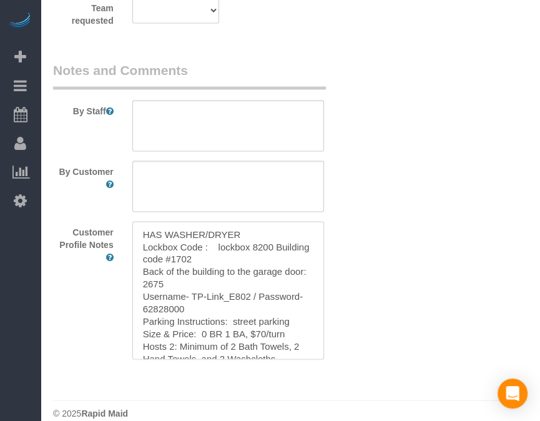
click at [265, 295] on textarea "HAS WASHER/DRYER Lockbox Code : lockbox 8200 Building code #1702 Back of the bu…" at bounding box center [228, 290] width 192 height 138
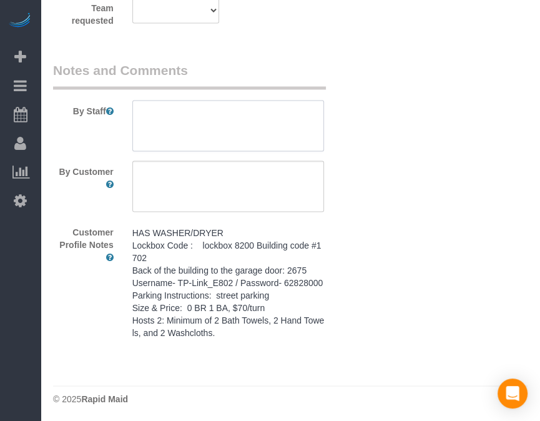
paste textarea "HAS WASHER/DRYER Lockbox Code : lockbox 8200 Building code #1702 Back of the bu…"
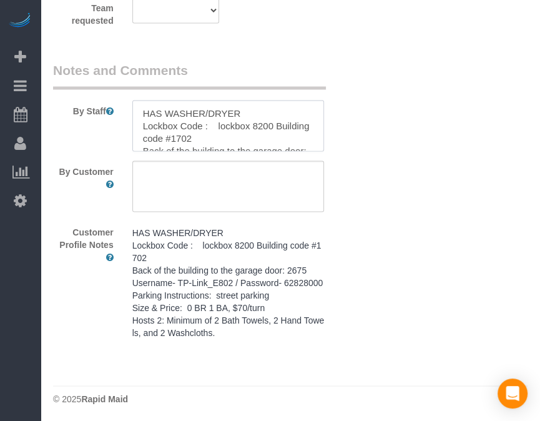
click at [266, 113] on textarea at bounding box center [228, 125] width 192 height 51
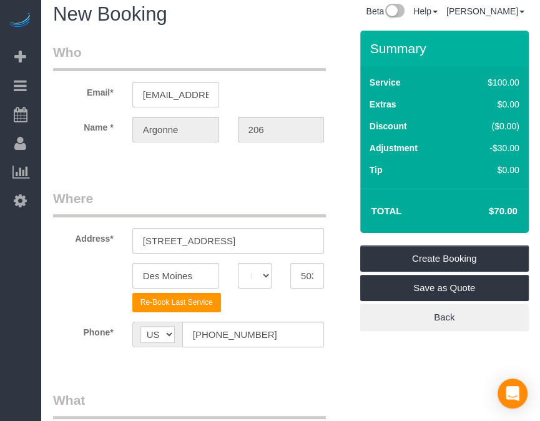
scroll to position [0, 0]
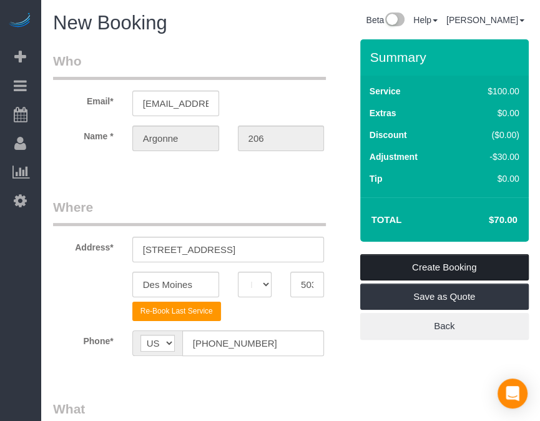
type textarea "HAS WASHER/DRYER Lockbox Code : lockbox 8200 Building code #1702 Back of the bu…"
click at [419, 261] on link "Create Booking" at bounding box center [444, 267] width 168 height 26
